Goal: Information Seeking & Learning: Learn about a topic

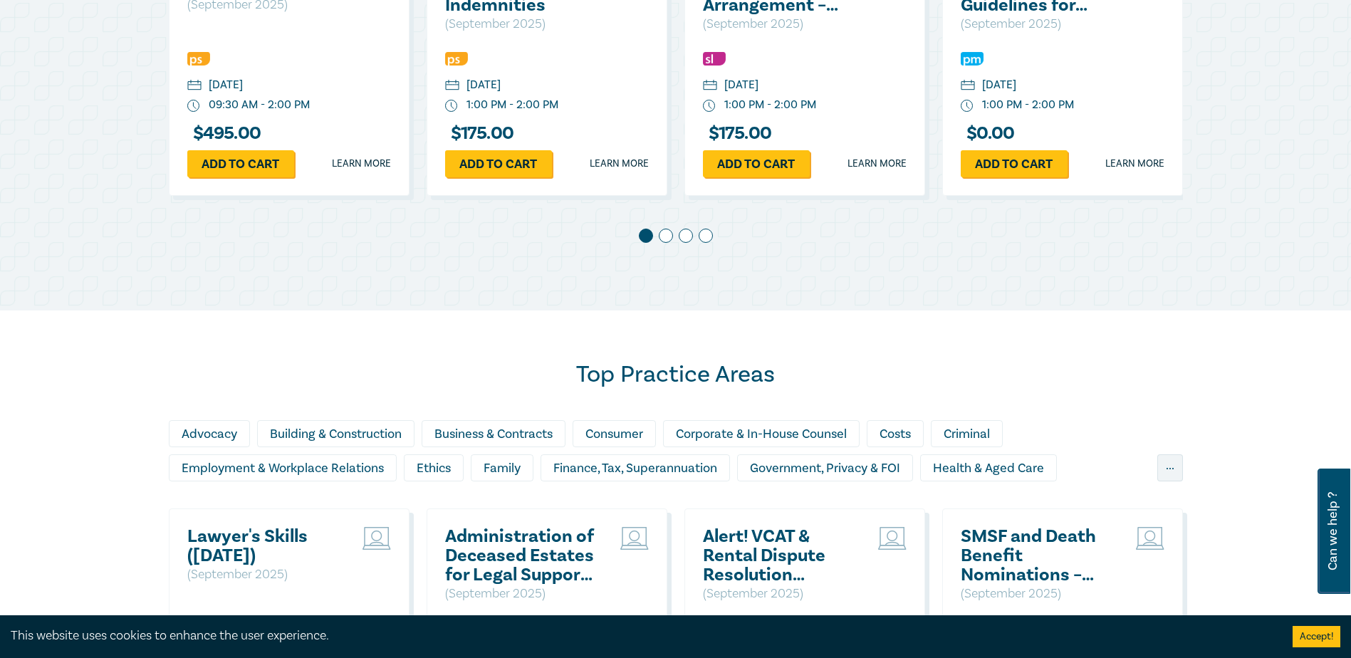
scroll to position [712, 0]
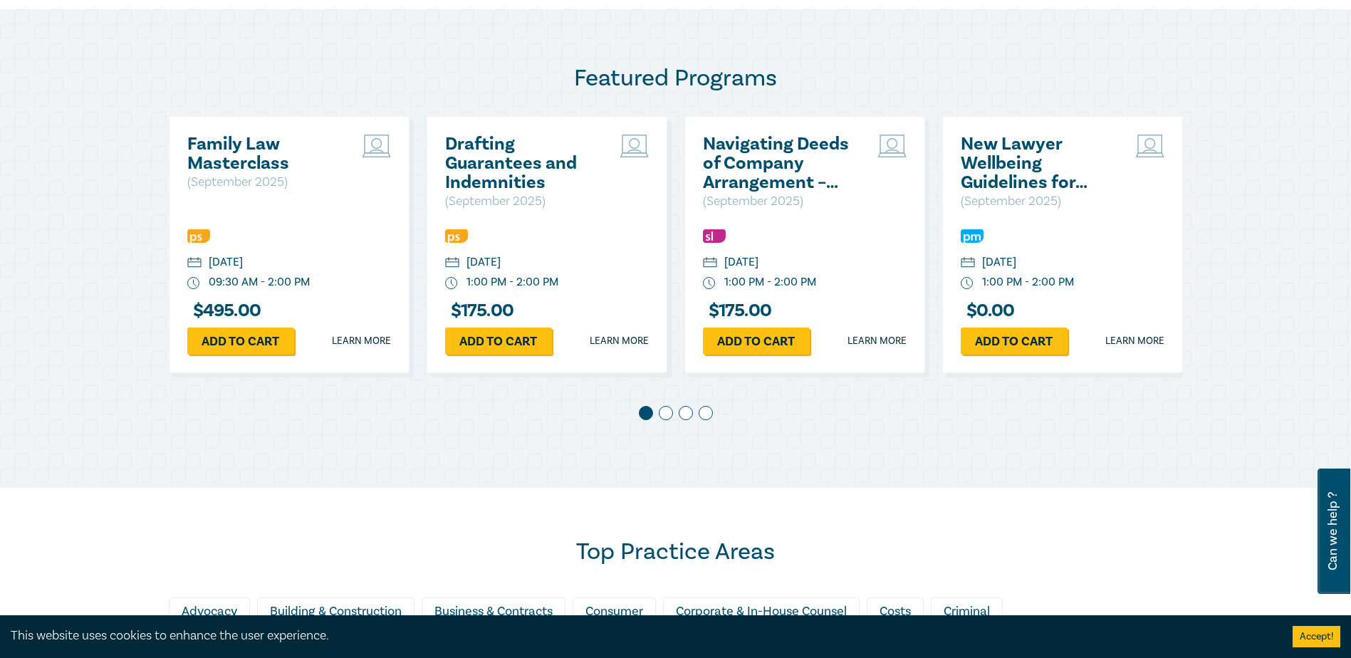
click at [644, 418] on div at bounding box center [676, 416] width 1014 height 20
click at [644, 416] on span at bounding box center [666, 413] width 14 height 14
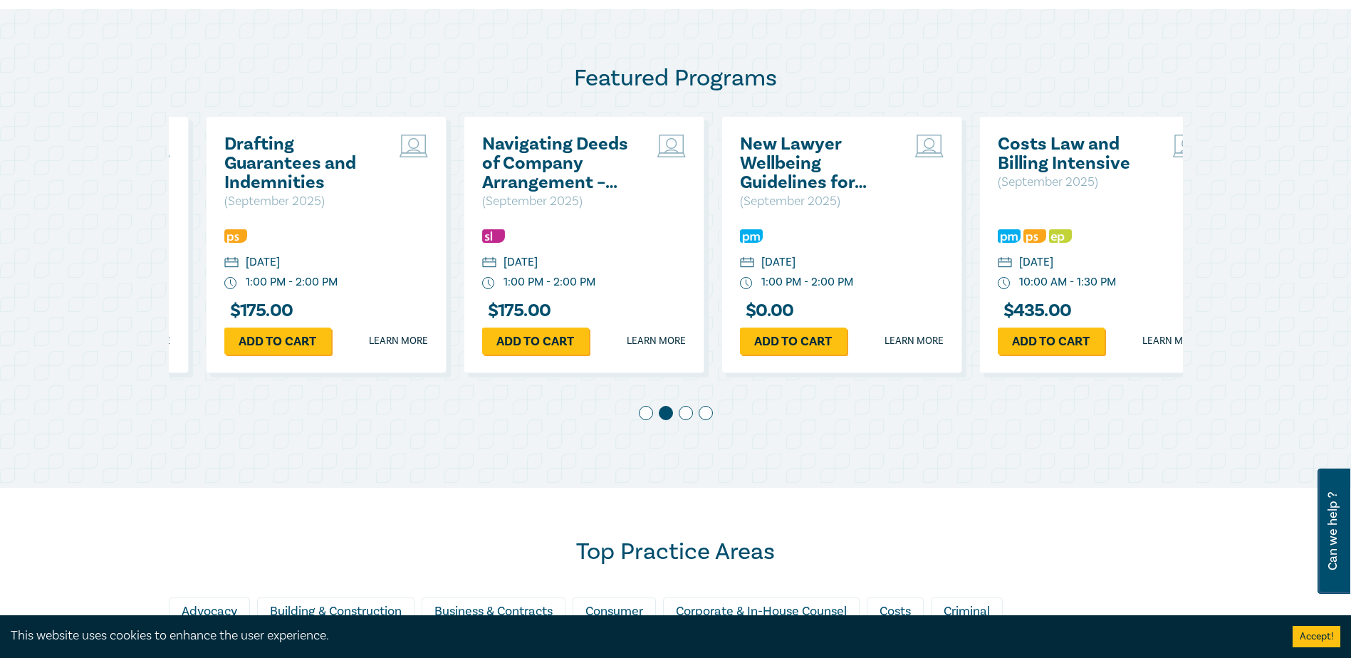
scroll to position [0, 258]
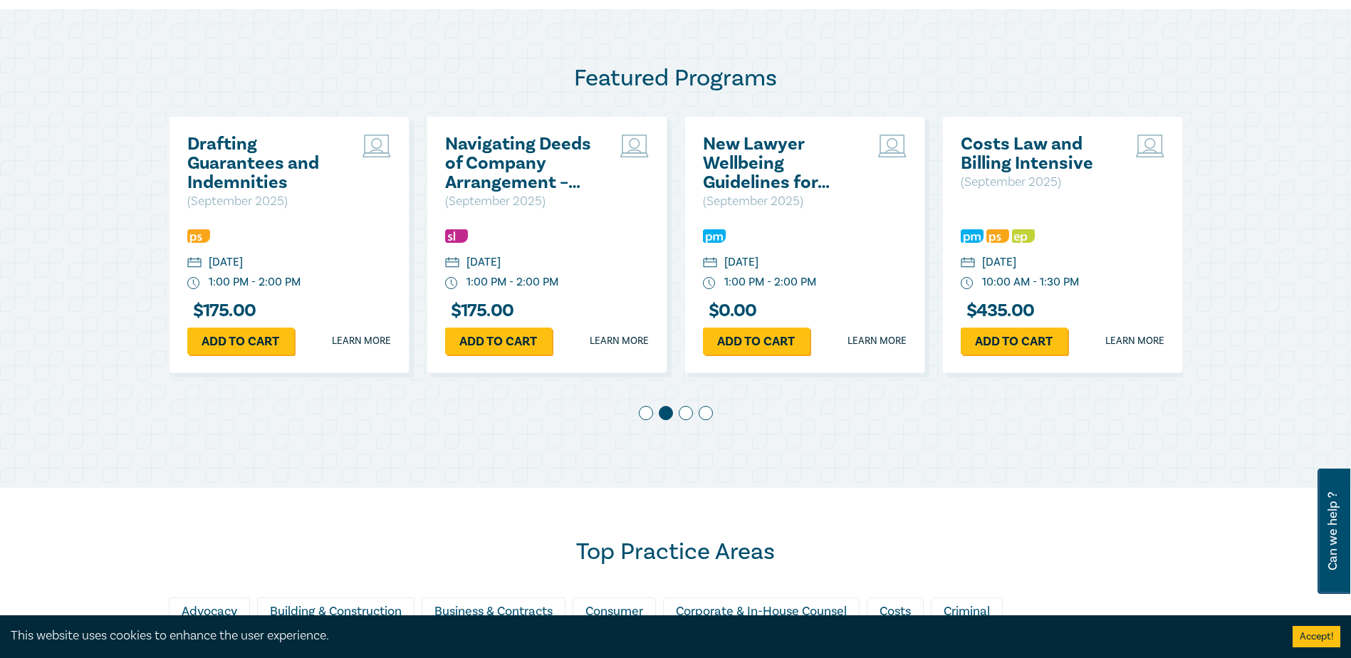
click at [644, 419] on span at bounding box center [686, 413] width 14 height 14
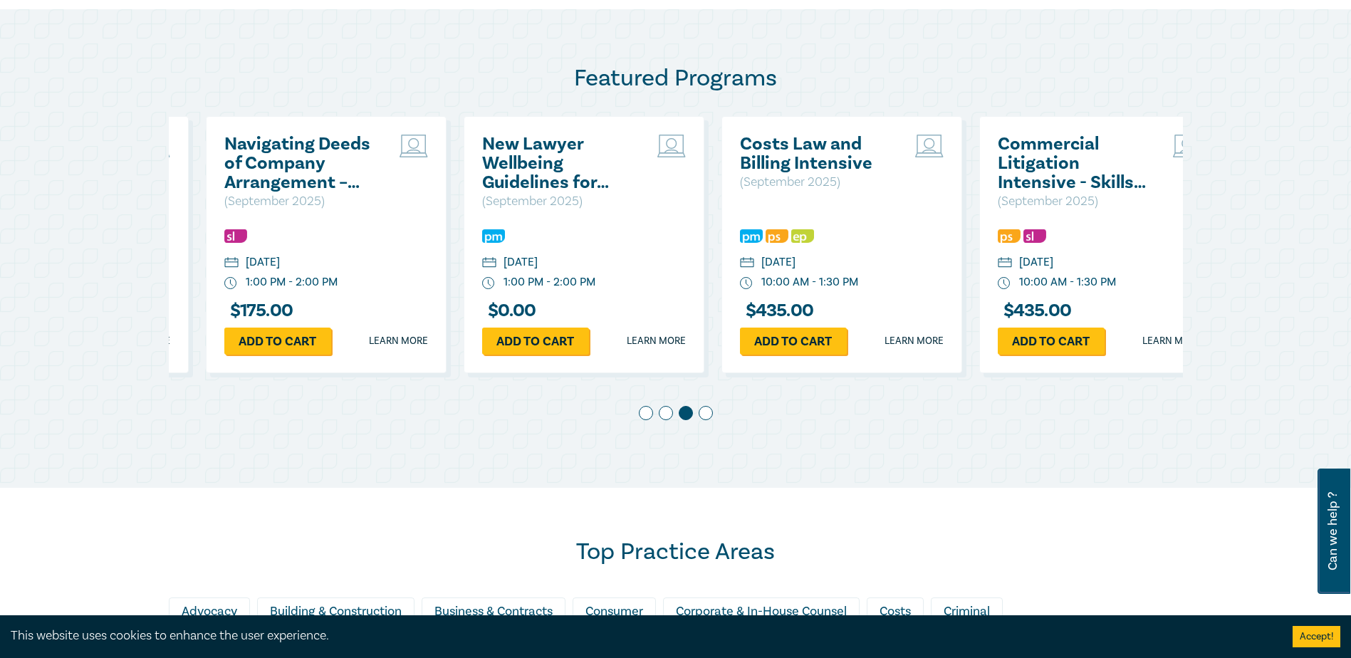
scroll to position [0, 516]
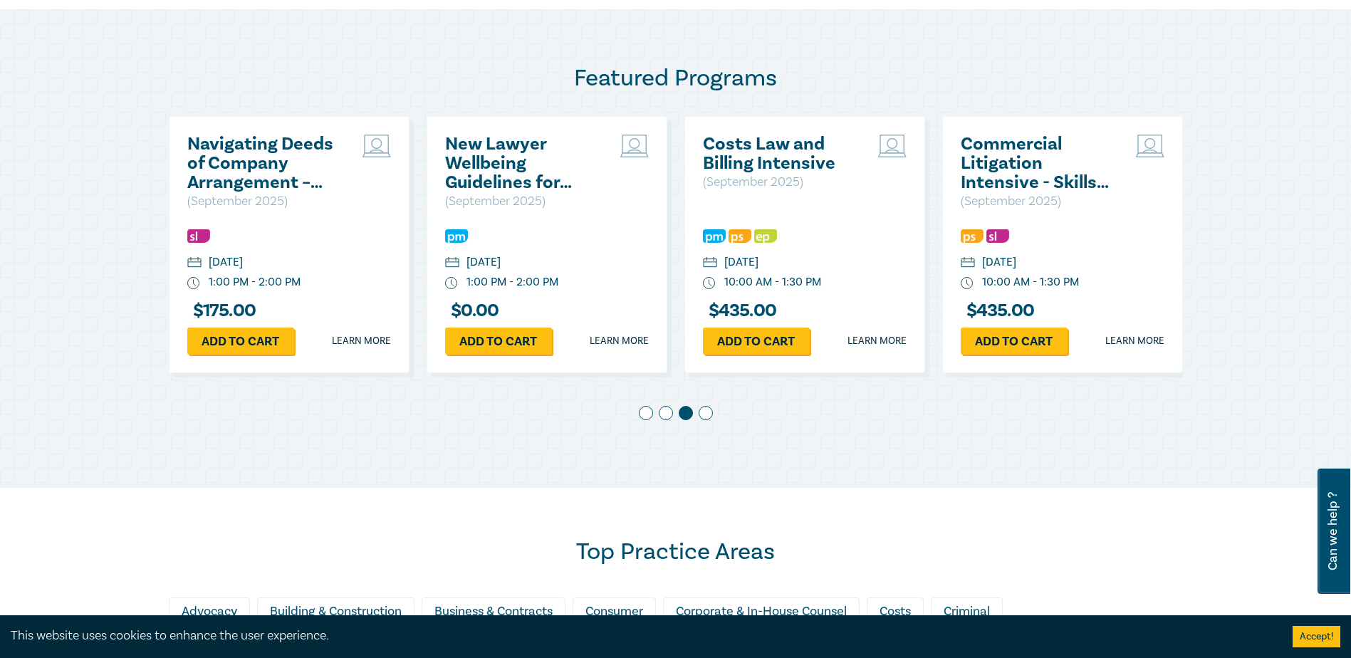
click at [644, 418] on span at bounding box center [706, 413] width 14 height 14
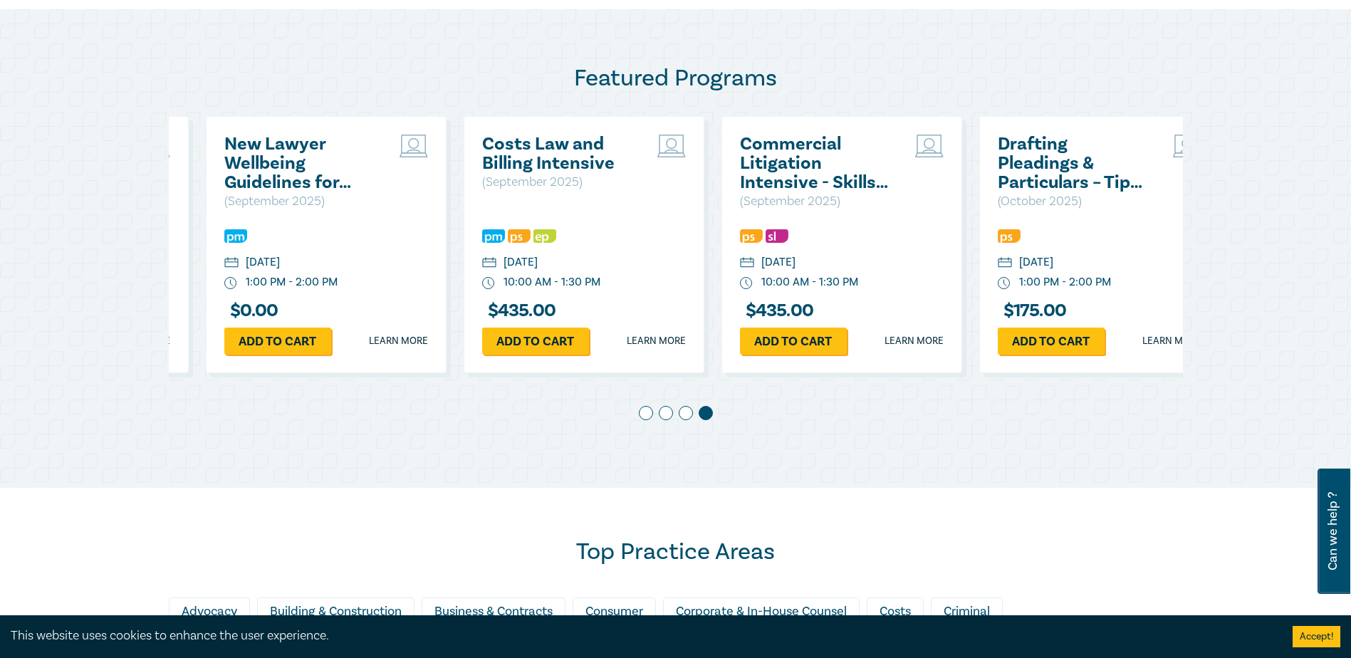
scroll to position [0, 773]
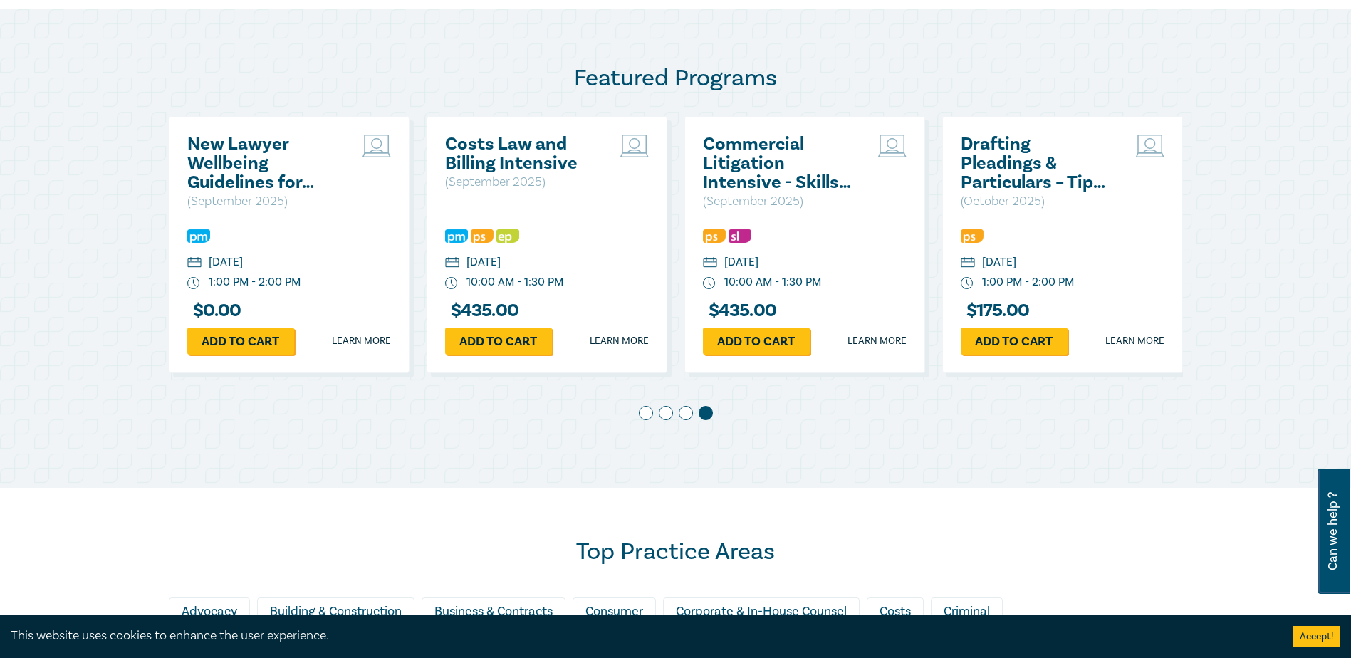
click at [644, 414] on span at bounding box center [686, 413] width 14 height 14
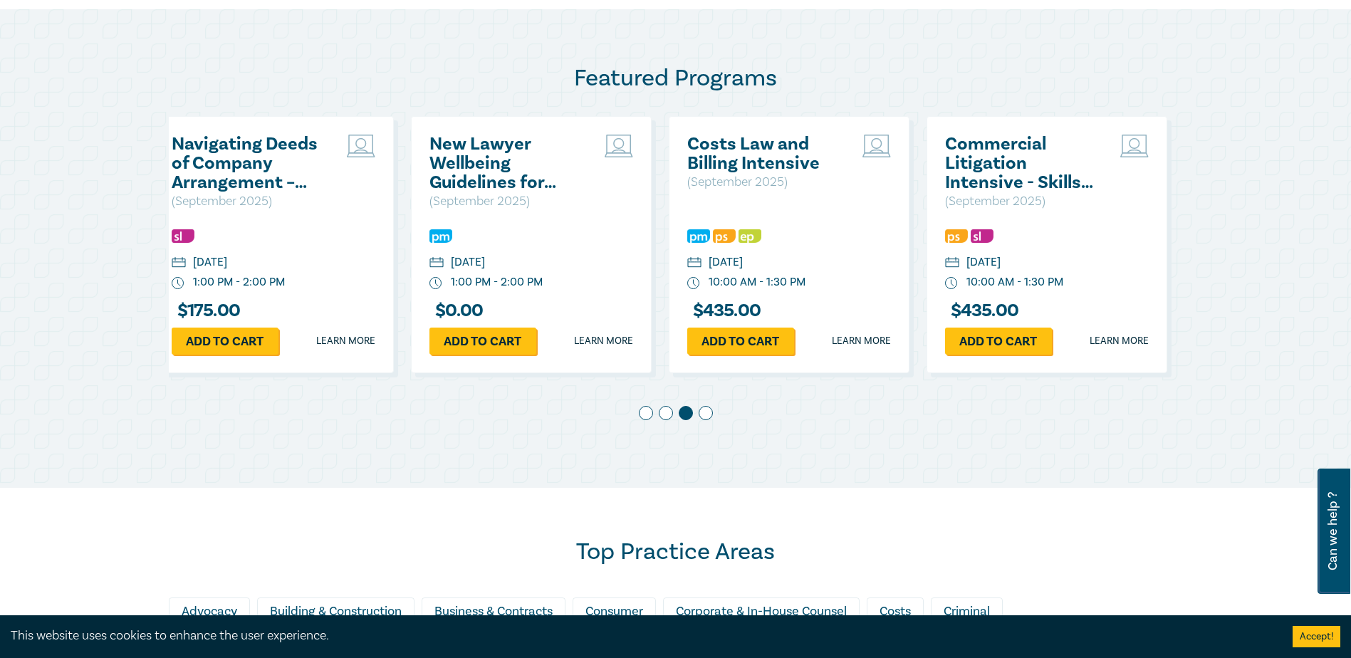
click at [644, 416] on span at bounding box center [666, 413] width 14 height 14
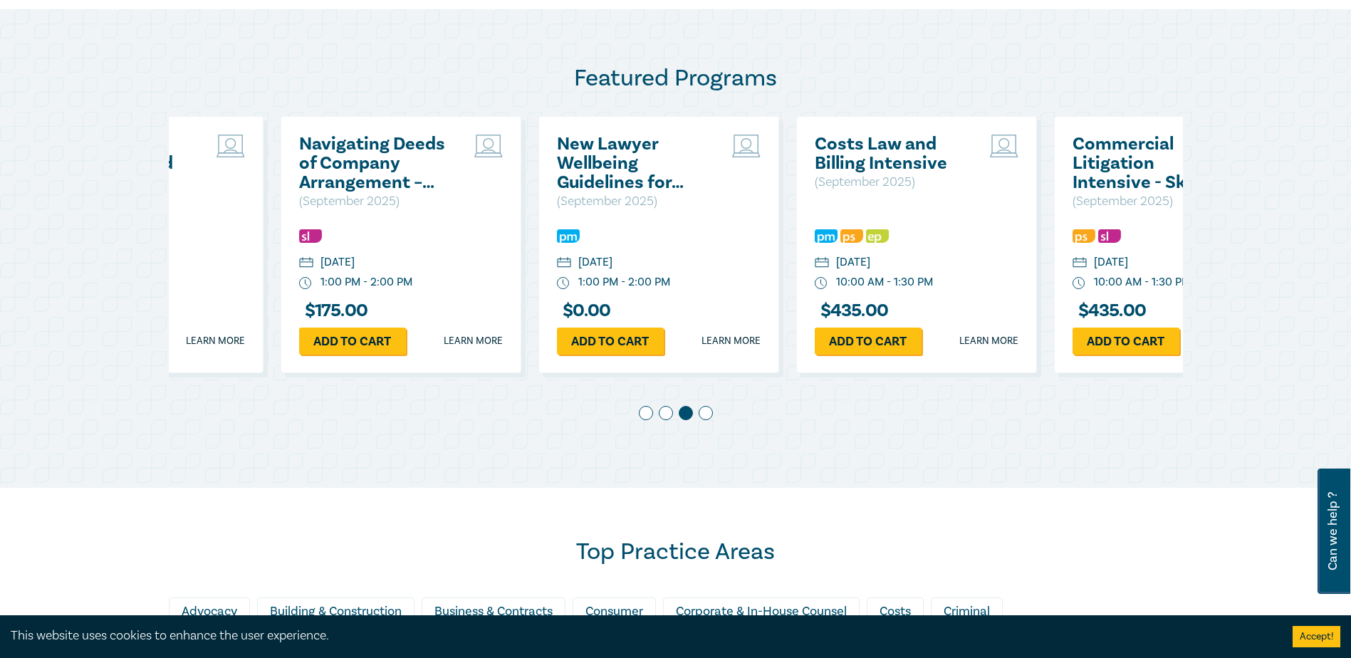
scroll to position [0, 258]
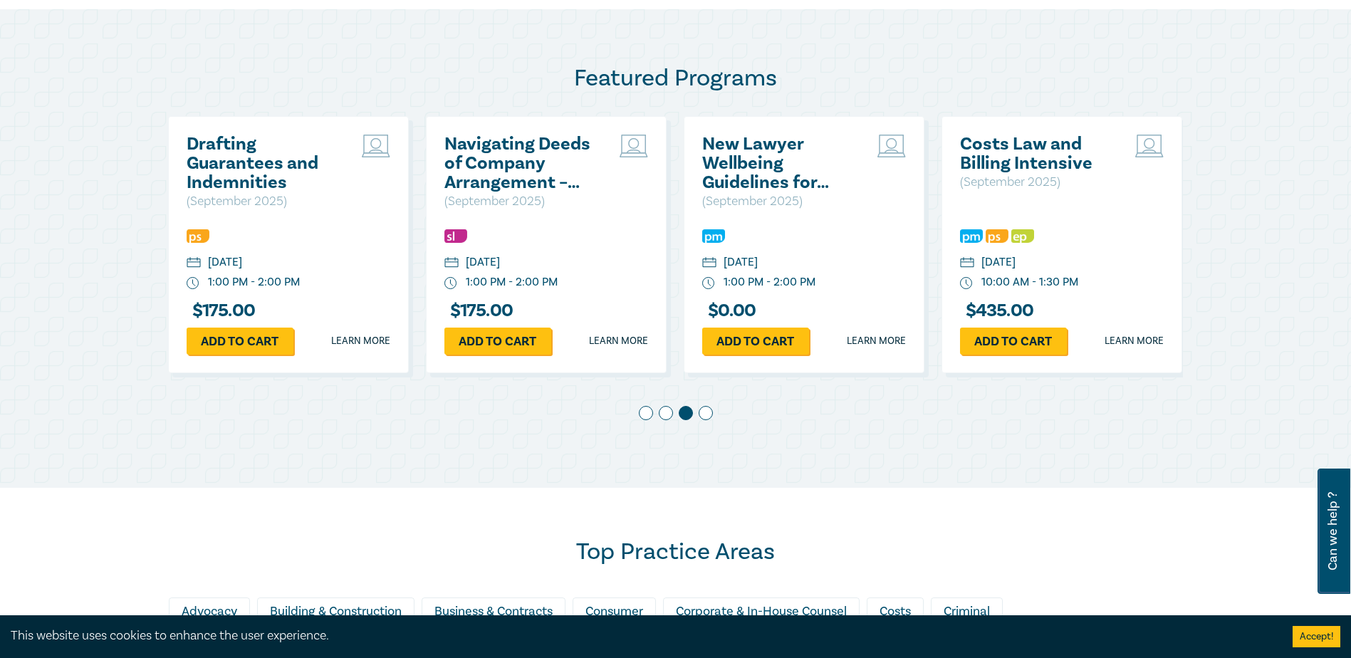
click at [630, 414] on div at bounding box center [676, 416] width 1014 height 20
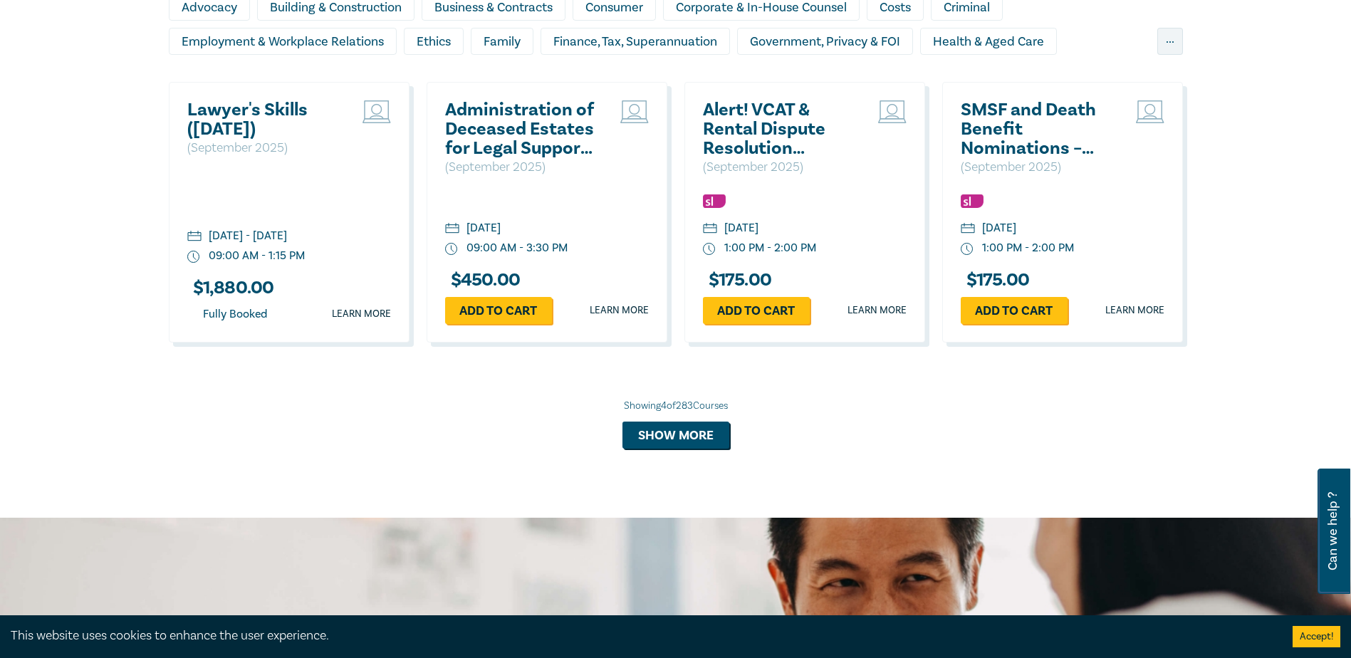
scroll to position [1495, 0]
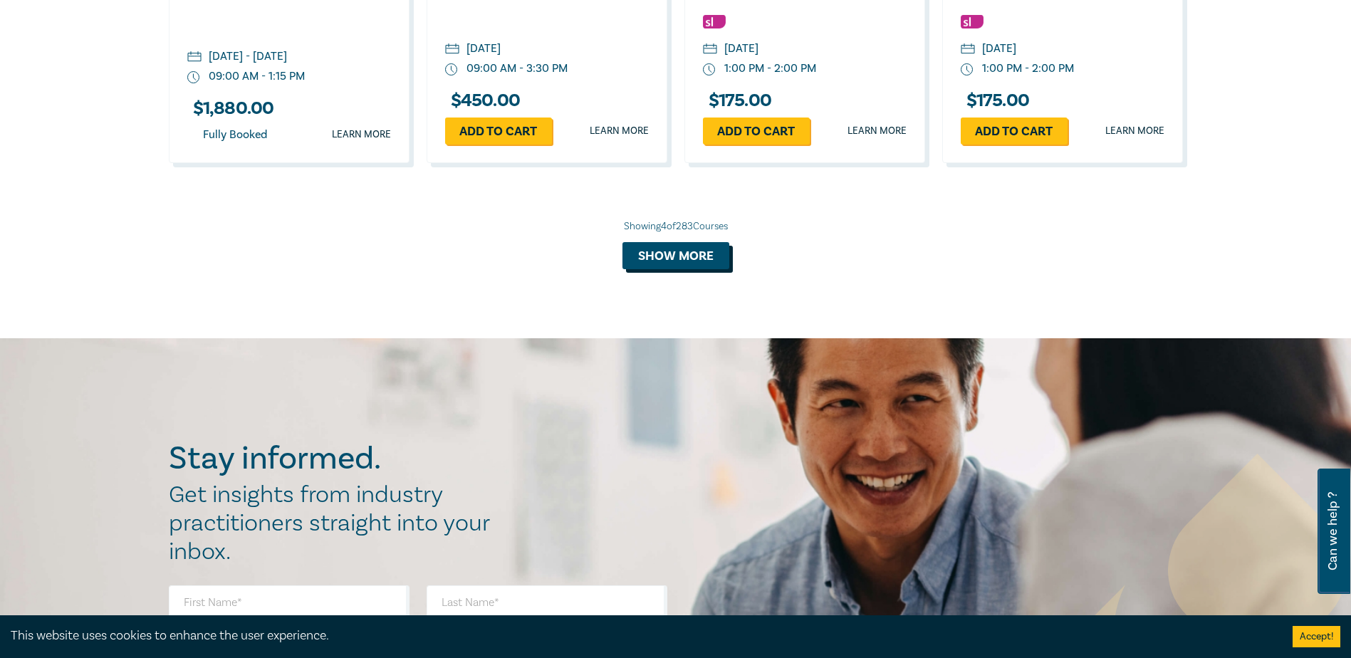
click at [644, 244] on button "Show more" at bounding box center [675, 255] width 107 height 27
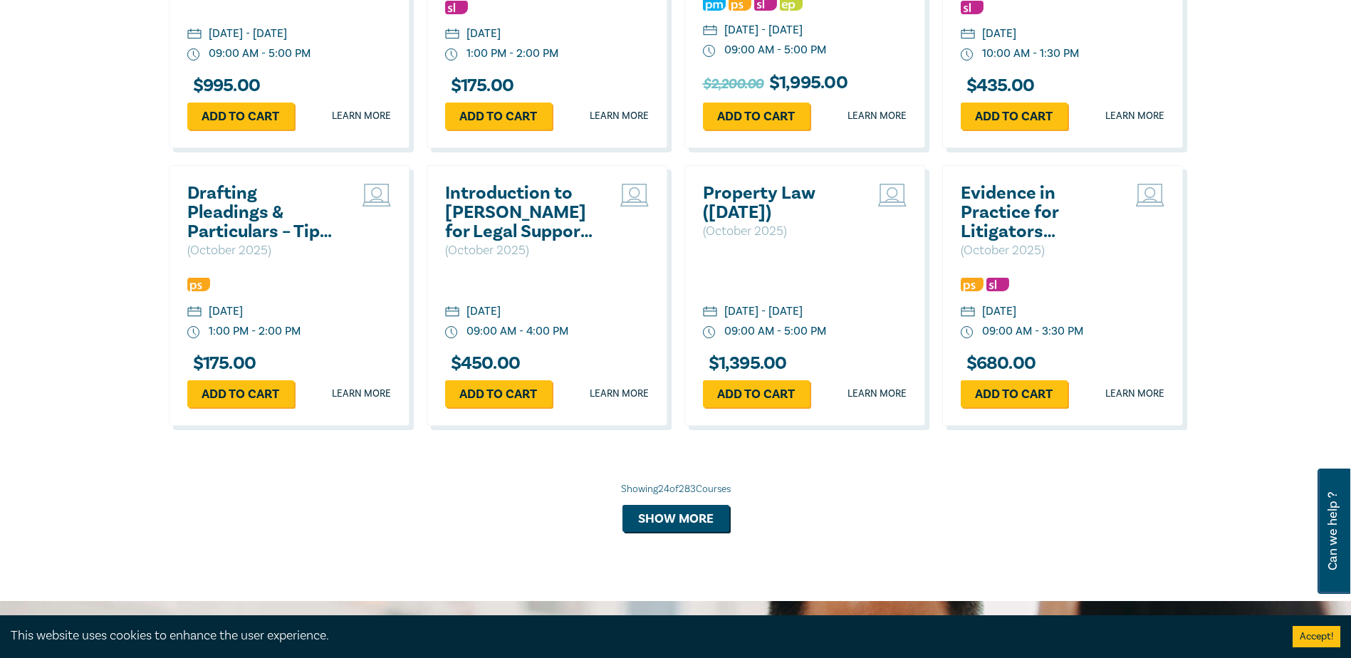
scroll to position [2635, 0]
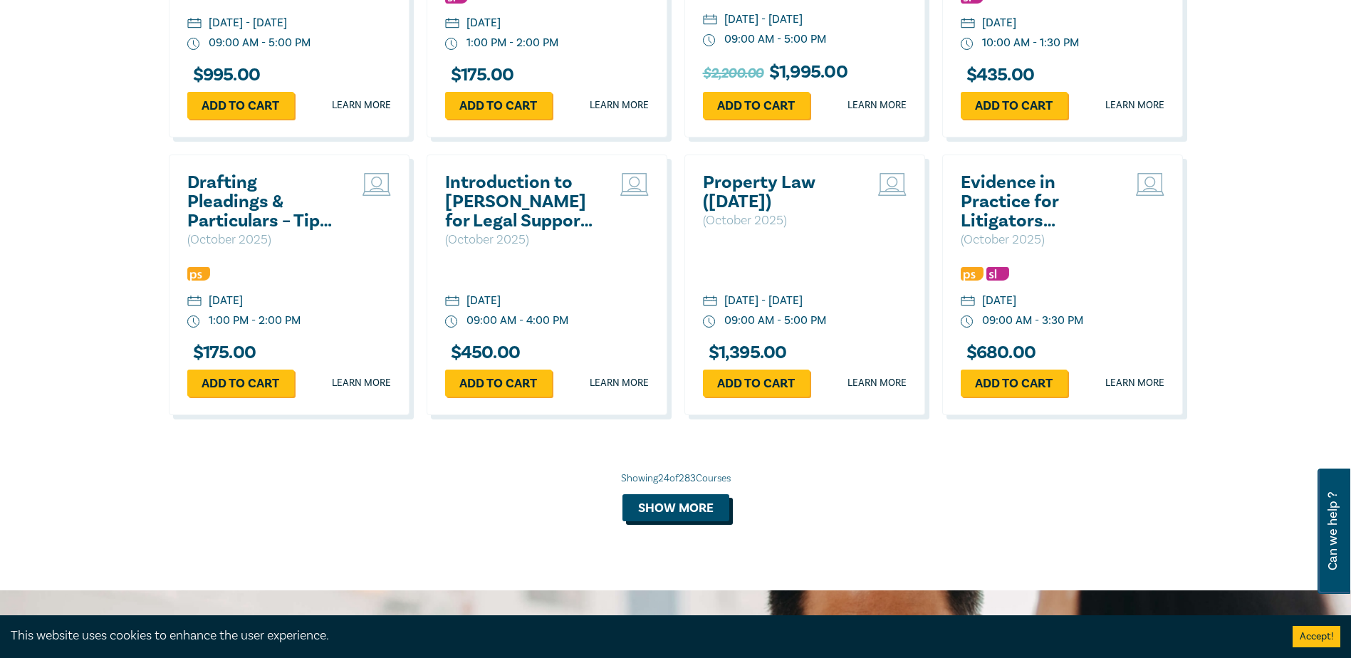
click at [644, 518] on button "Show more" at bounding box center [675, 507] width 107 height 27
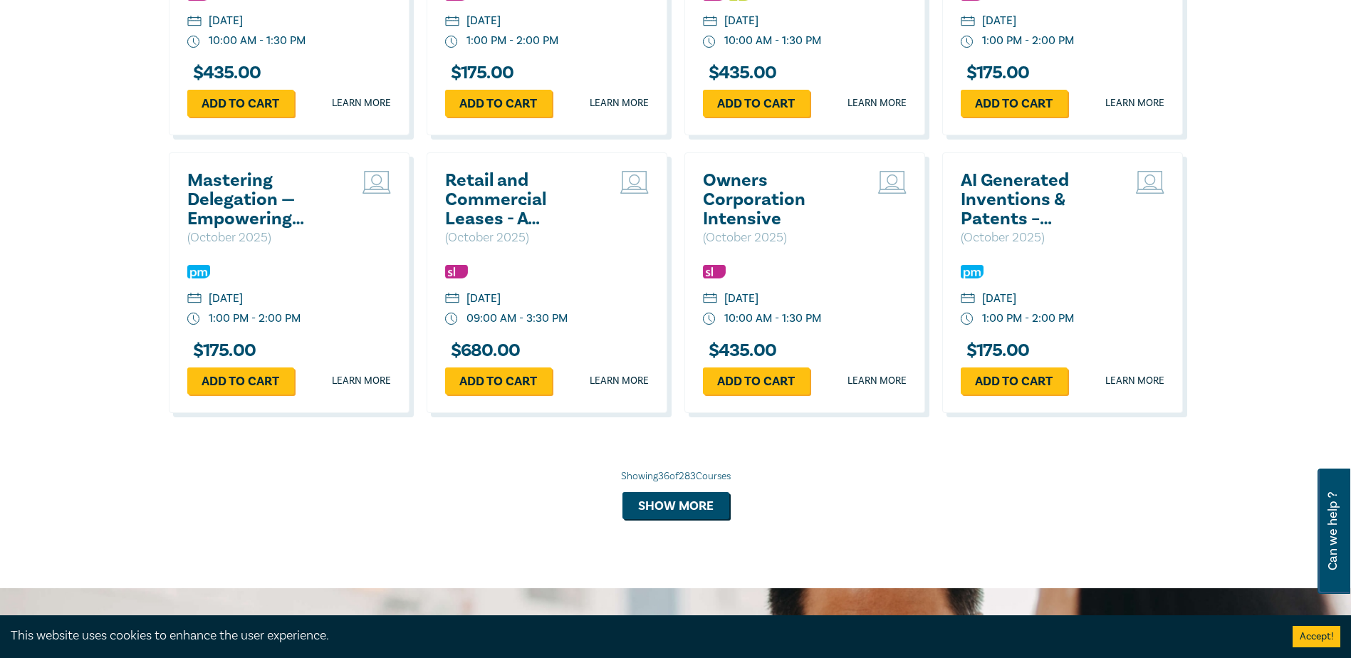
scroll to position [3489, 0]
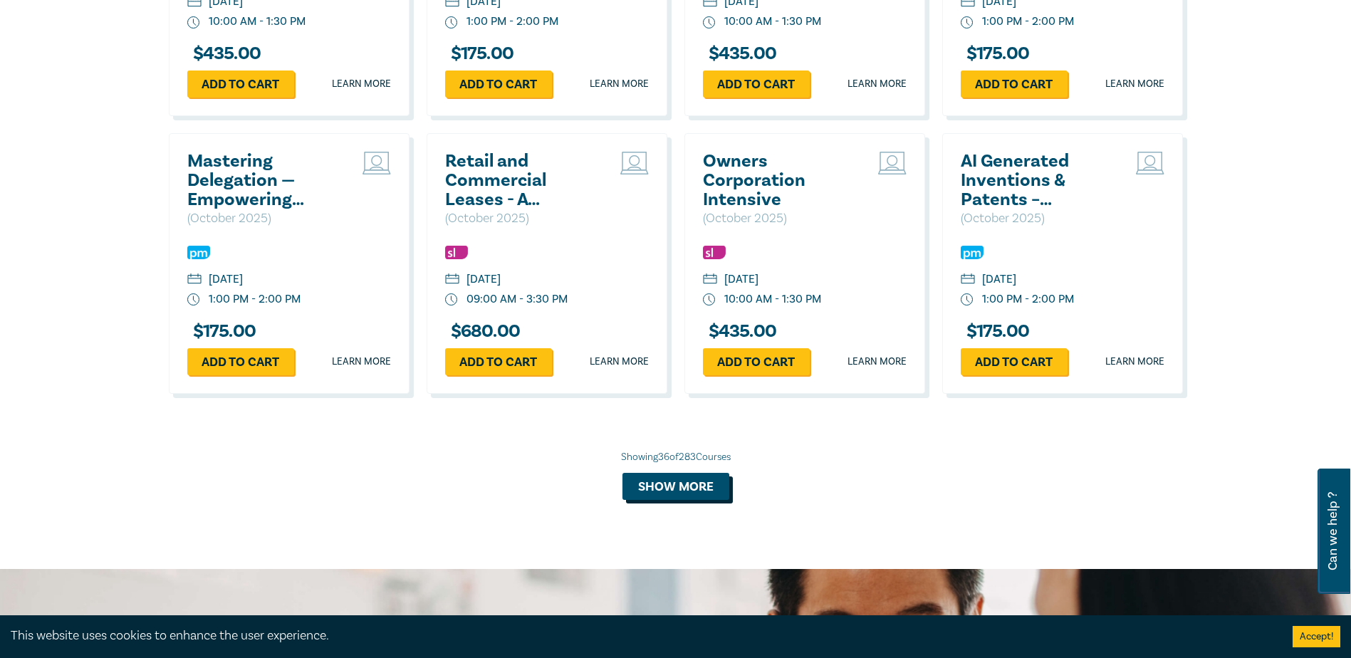
click at [644, 497] on button "Show more" at bounding box center [675, 486] width 107 height 27
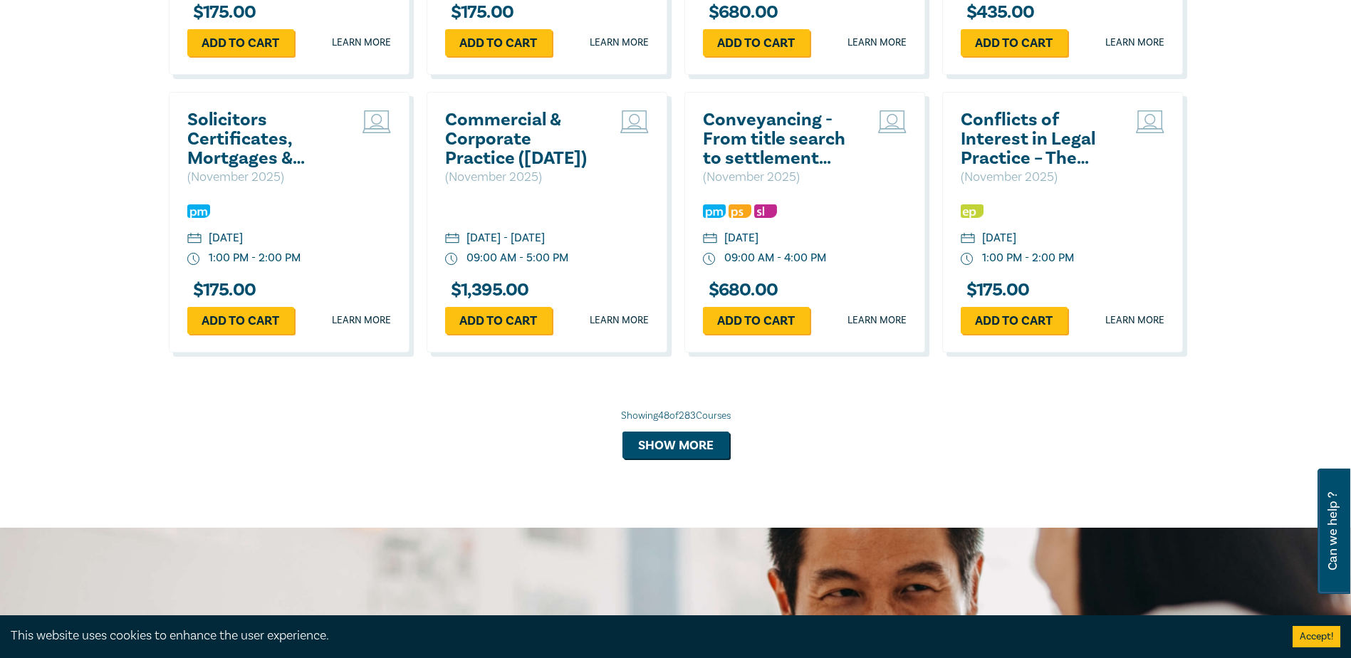
scroll to position [4415, 0]
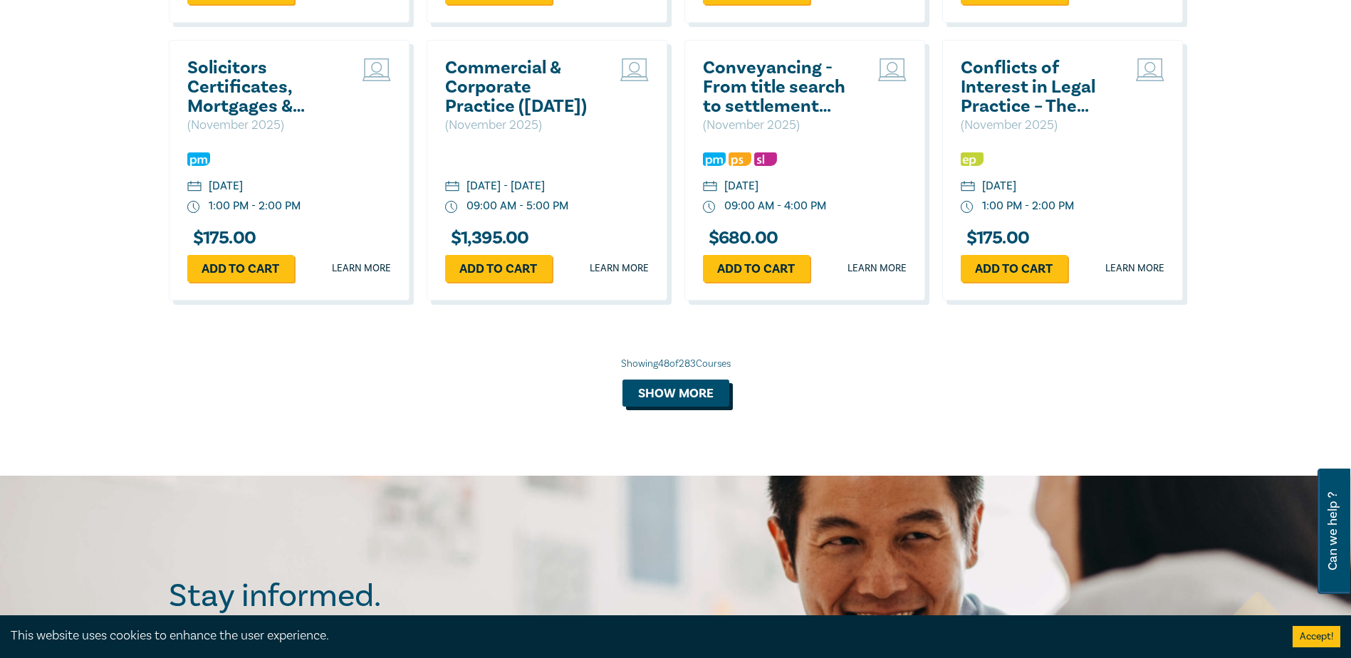
click at [644, 407] on button "Show more" at bounding box center [675, 393] width 107 height 27
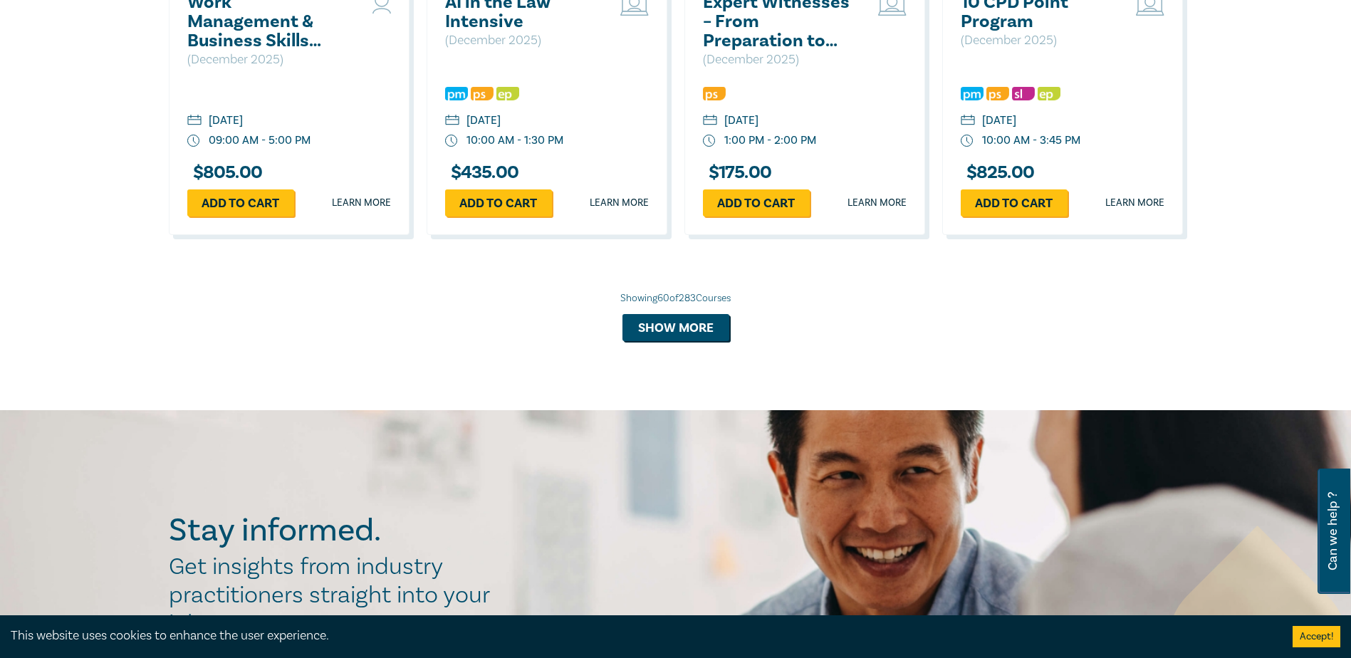
scroll to position [5340, 0]
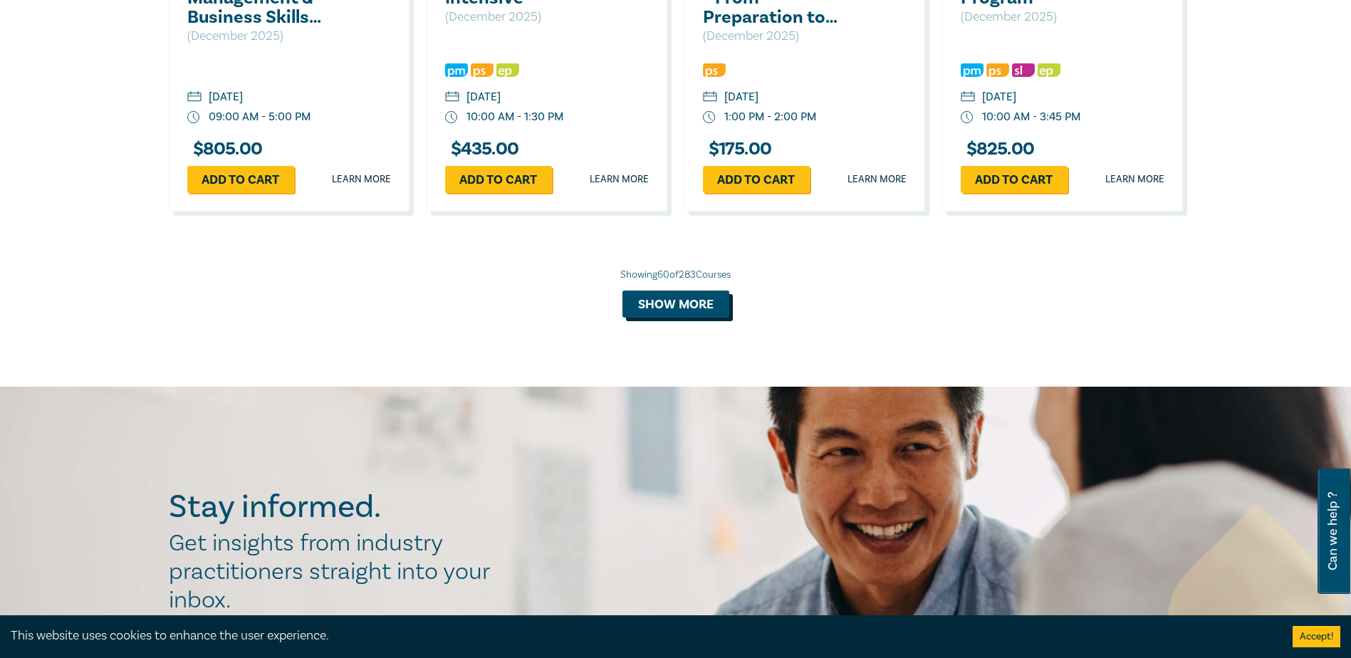
click at [644, 318] on button "Show more" at bounding box center [675, 304] width 107 height 27
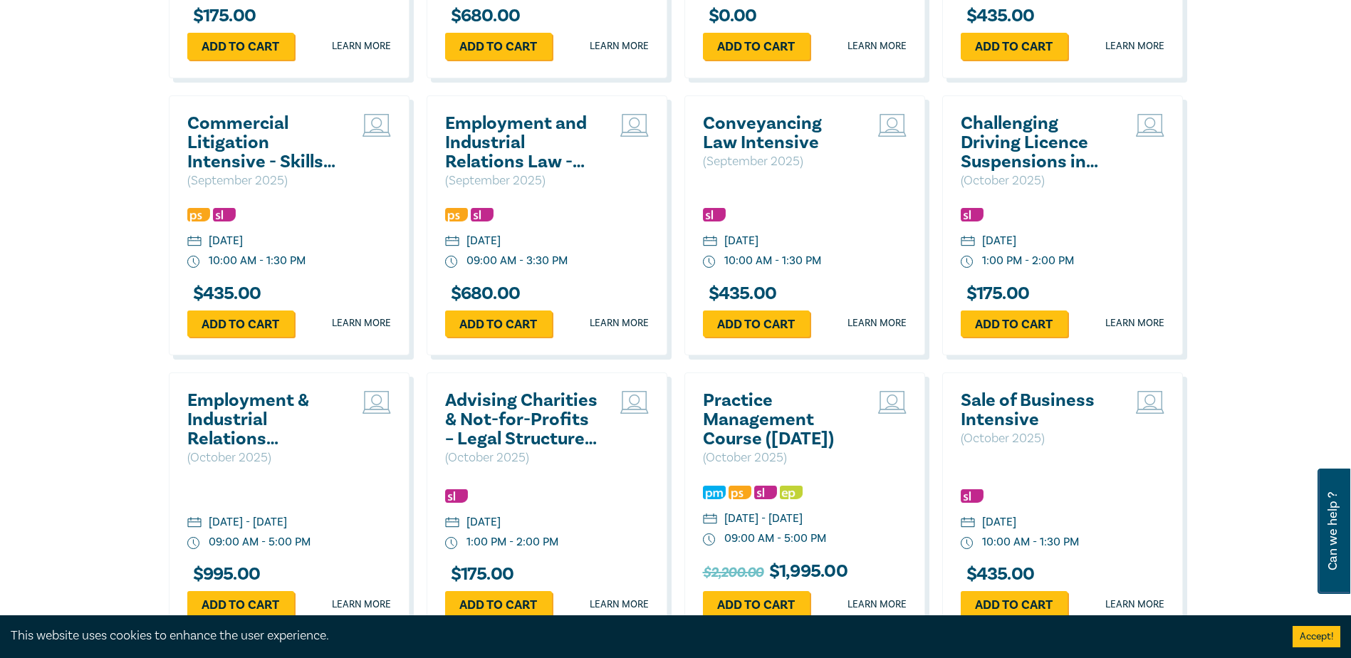
scroll to position [2136, 0]
